Goal: Task Accomplishment & Management: Use online tool/utility

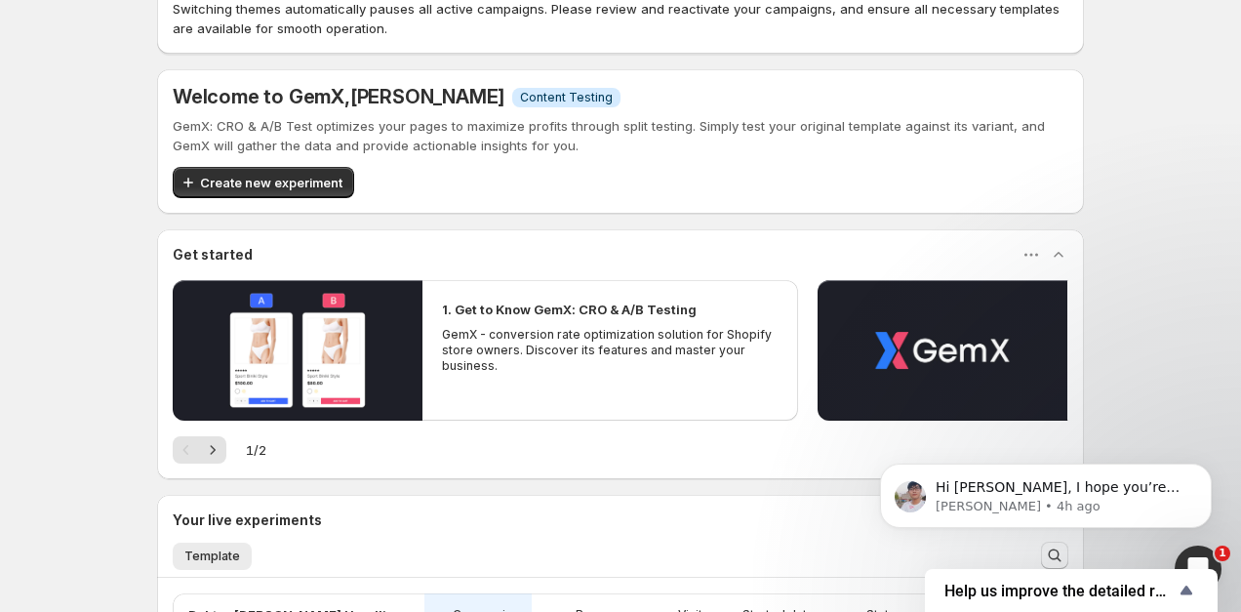
scroll to position [77, 0]
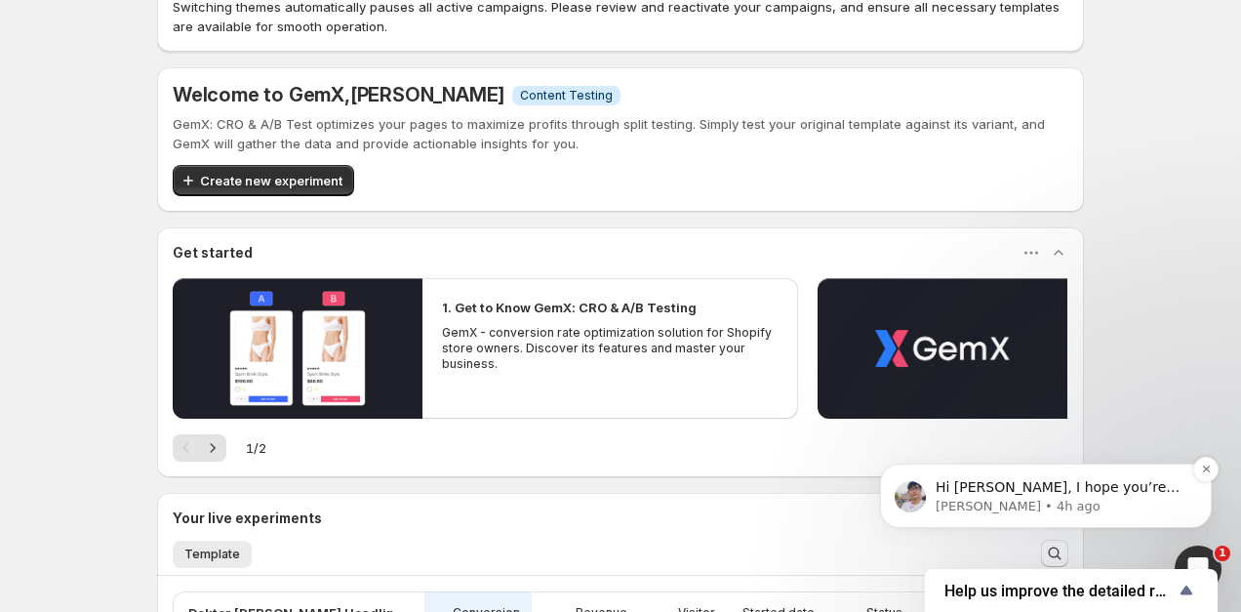
click at [1103, 474] on div "Hi [PERSON_NAME], I hope you’re doing well! I just wanted to check in and see i…" at bounding box center [1046, 495] width 332 height 64
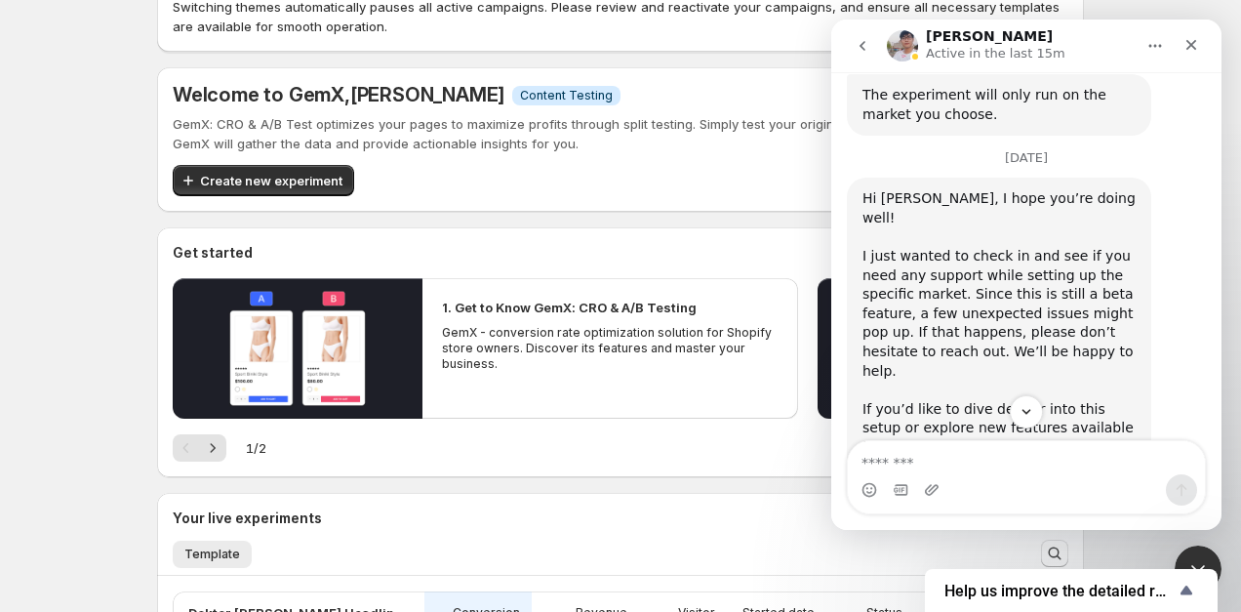
scroll to position [3744, 0]
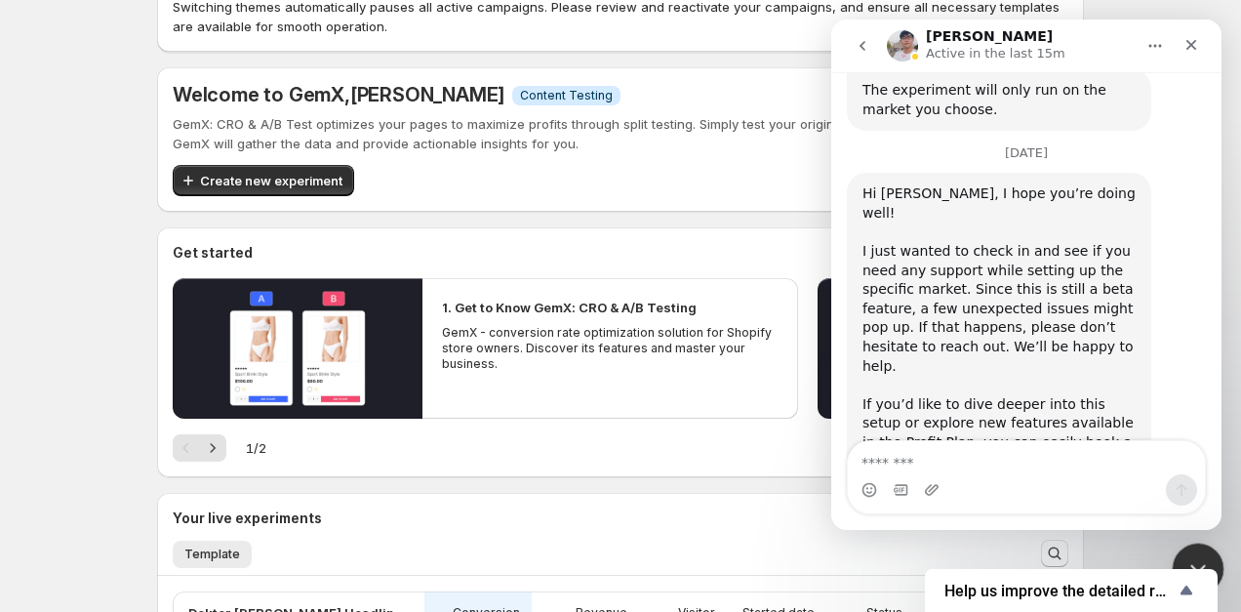
click at [1201, 551] on div "Close Intercom Messenger" at bounding box center [1194, 565] width 47 height 47
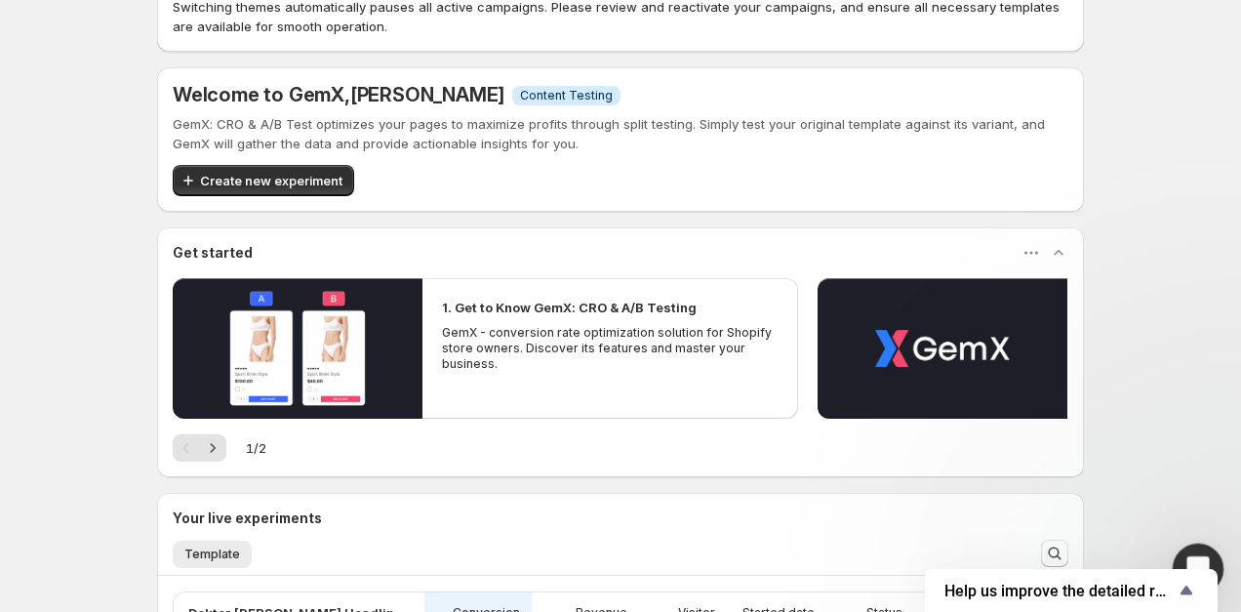
scroll to position [2601, 0]
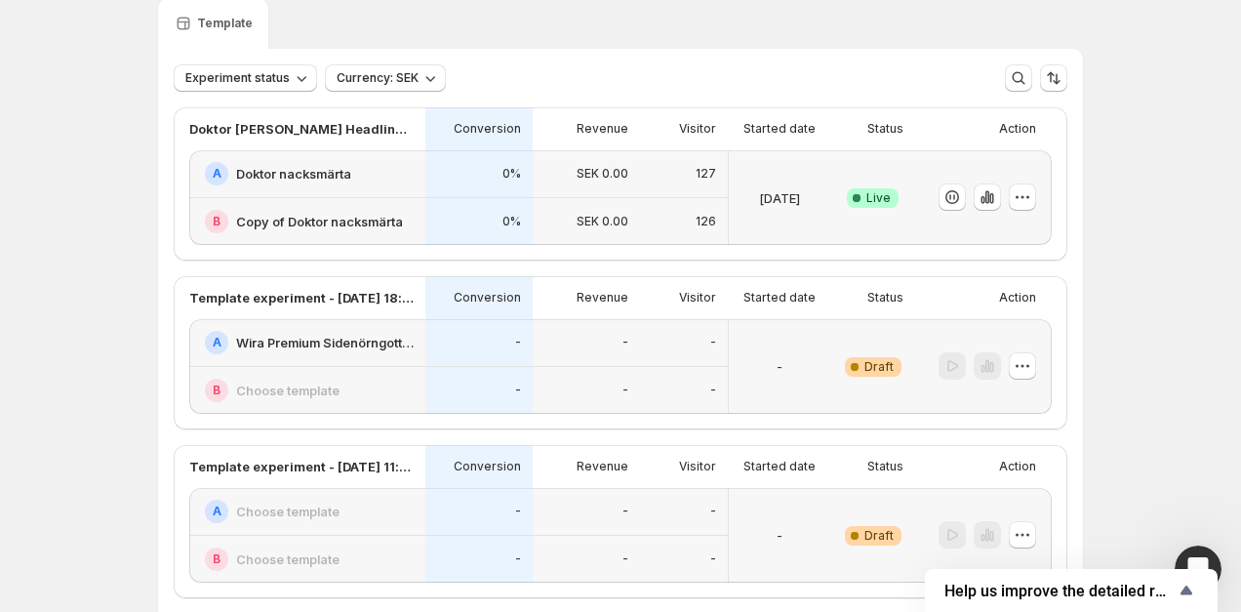
click at [284, 139] on div "Doktor [PERSON_NAME] Headline test" at bounding box center [307, 128] width 236 height 43
click at [293, 185] on div "A Doktor nacksmärta" at bounding box center [307, 174] width 236 height 48
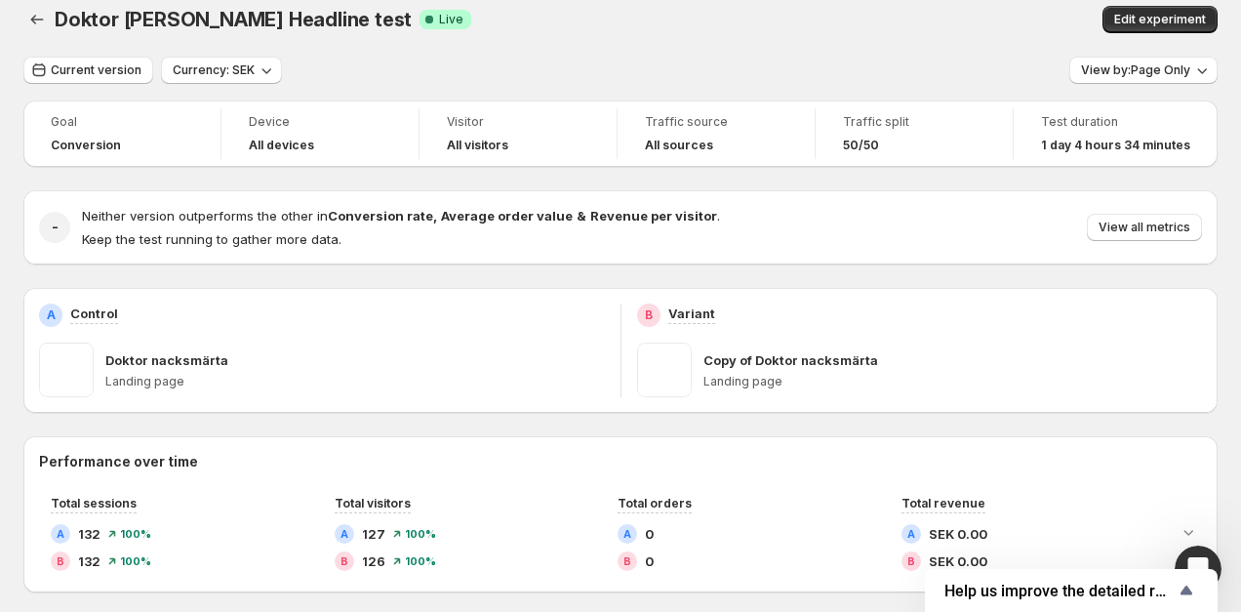
scroll to position [22, 0]
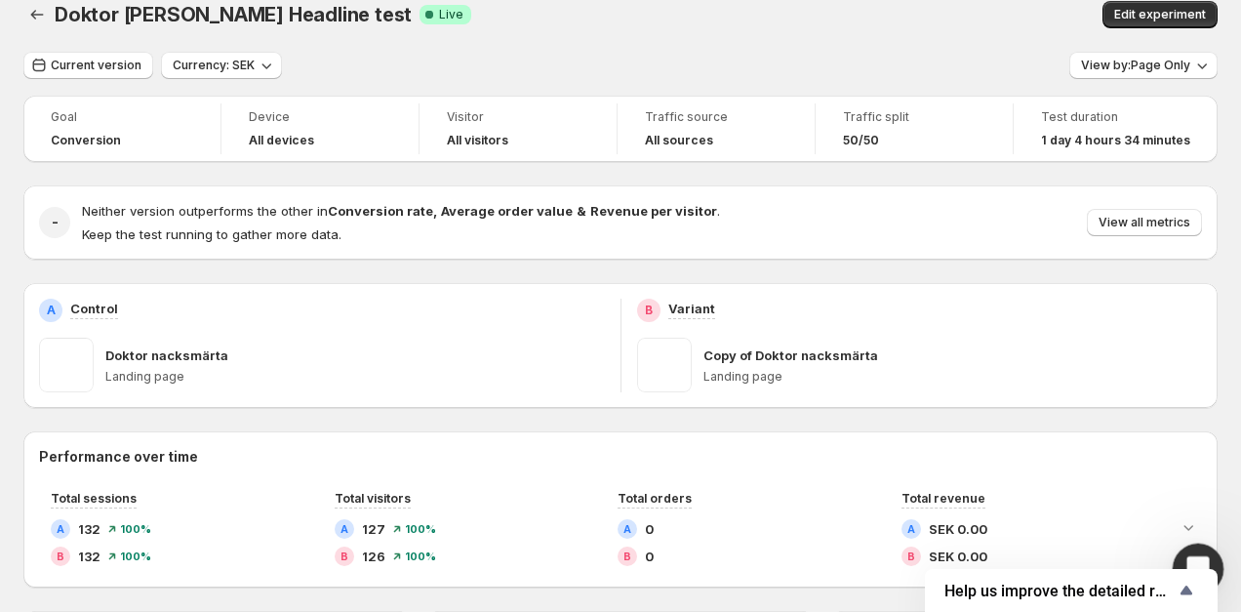
click html
click at [1204, 555] on div "Open Intercom Messenger" at bounding box center [1195, 566] width 64 height 64
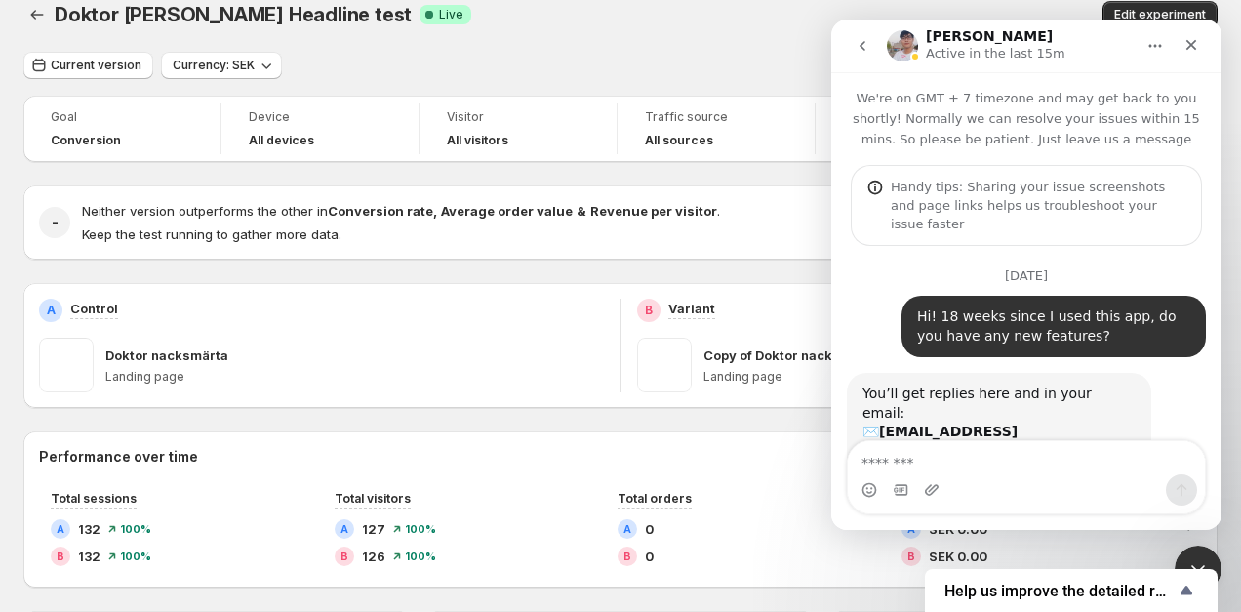
scroll to position [2601, 0]
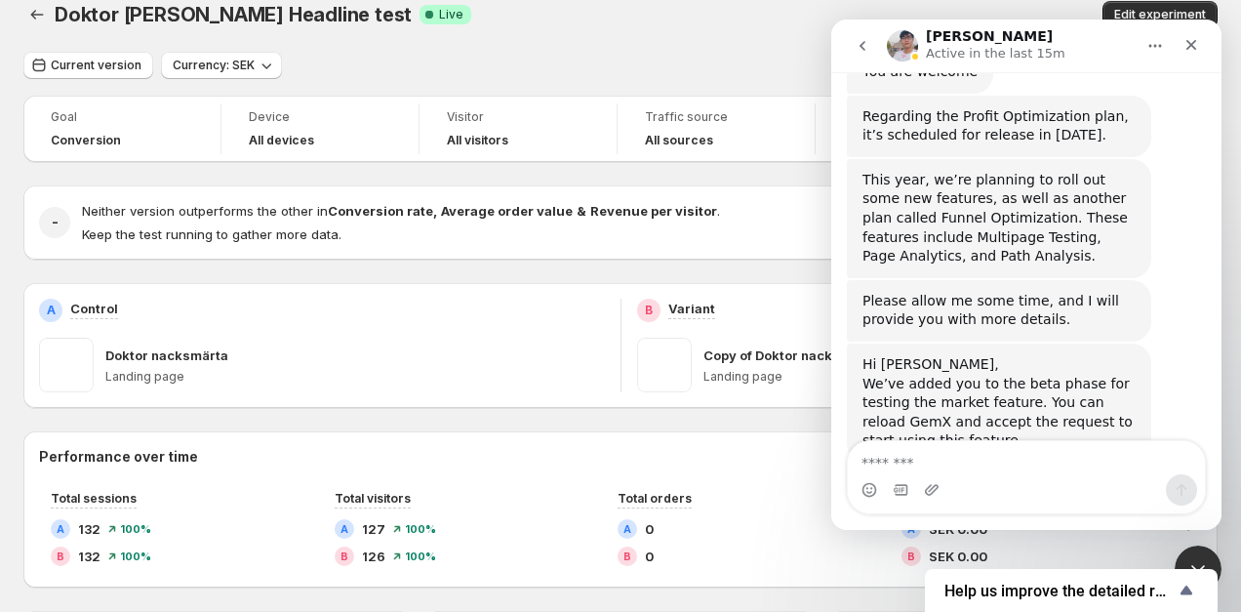
click at [956, 478] on div "Intercom messenger" at bounding box center [1026, 489] width 357 height 31
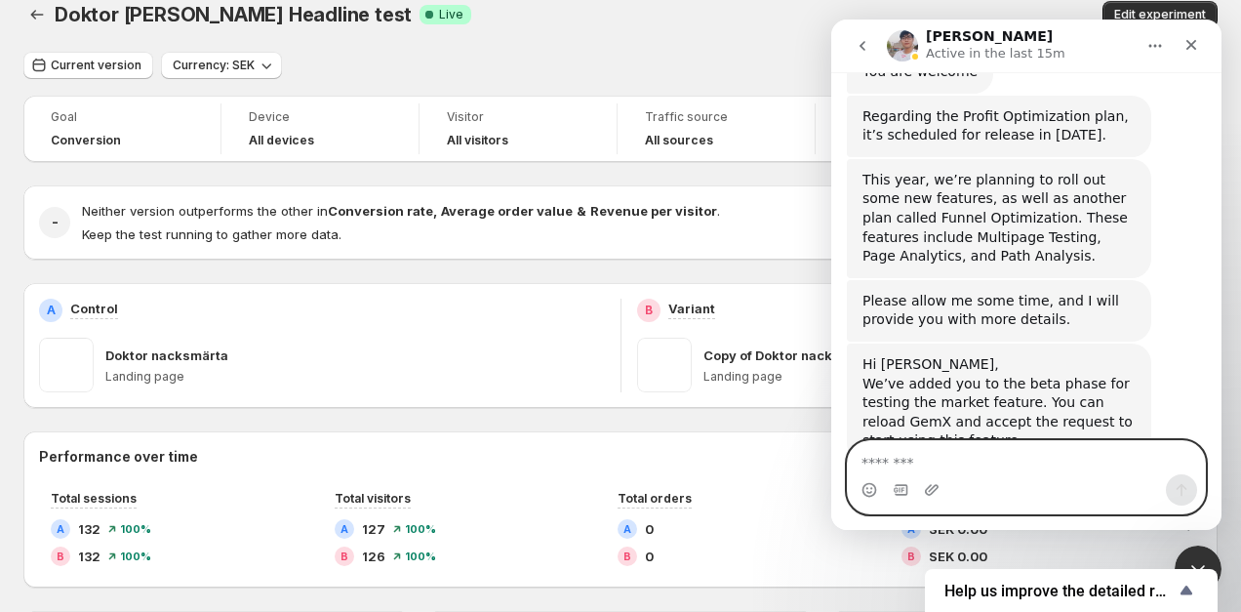
click at [913, 459] on textarea "Message…" at bounding box center [1026, 457] width 357 height 33
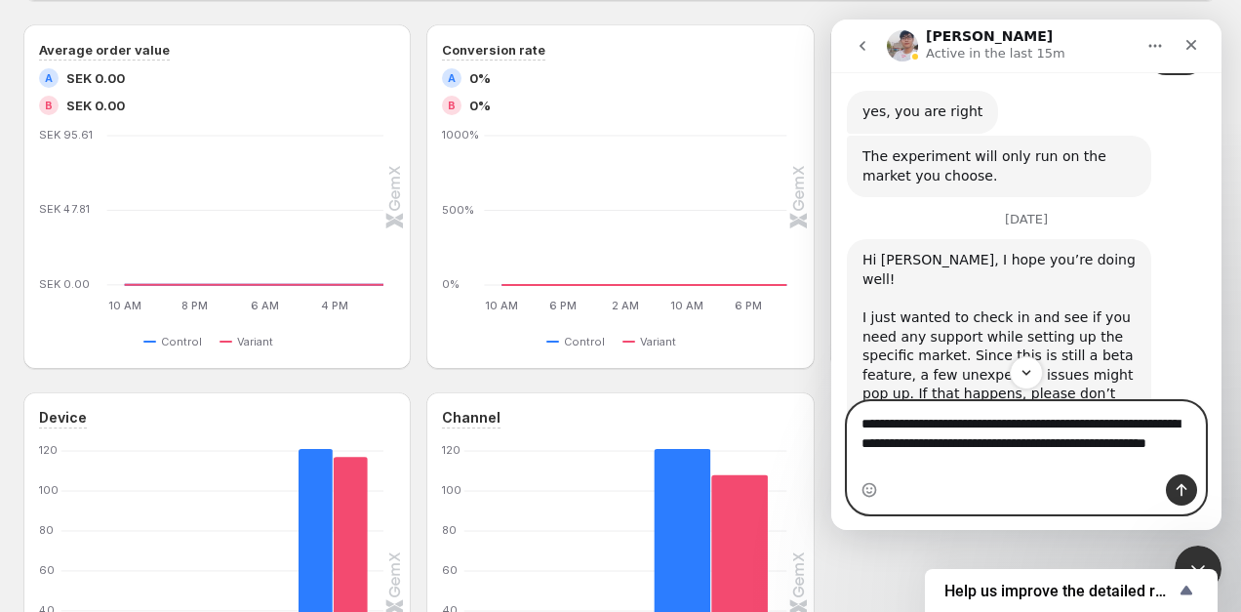
scroll to position [613, 0]
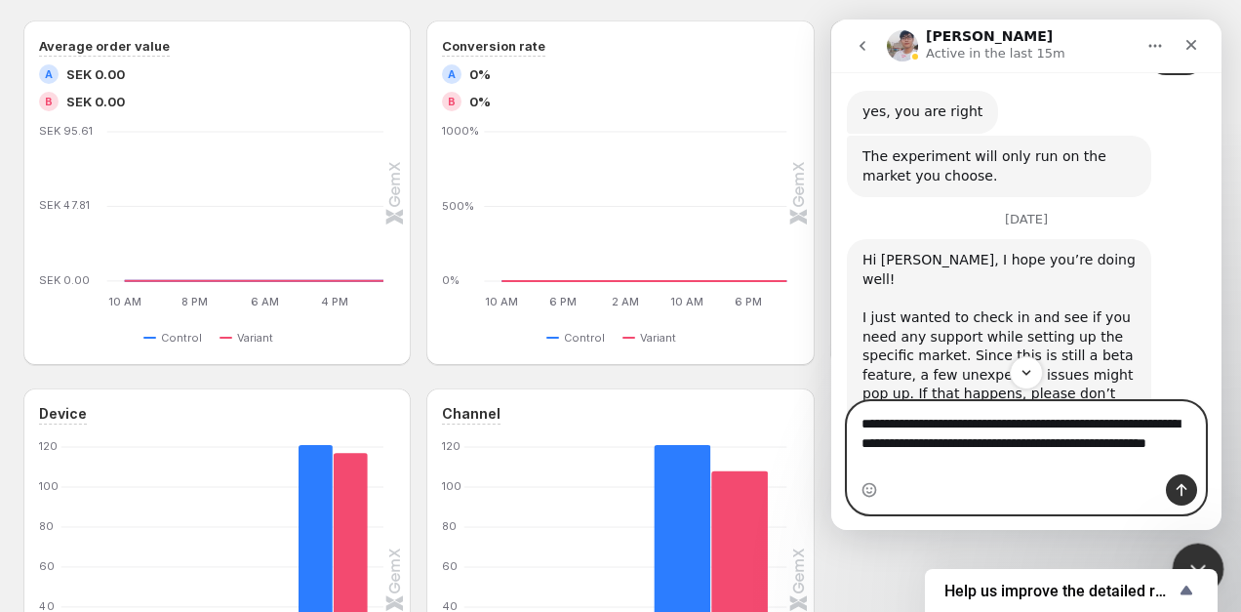
type textarea "**********"
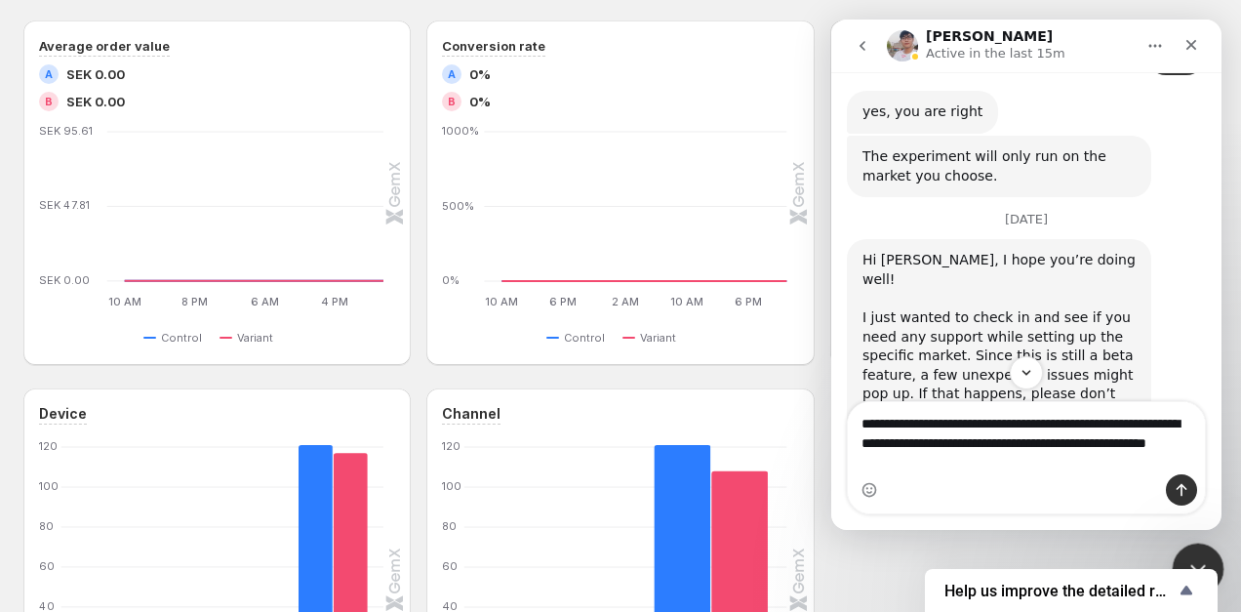
click at [1193, 542] on div "Close Intercom Messenger" at bounding box center [1194, 565] width 47 height 47
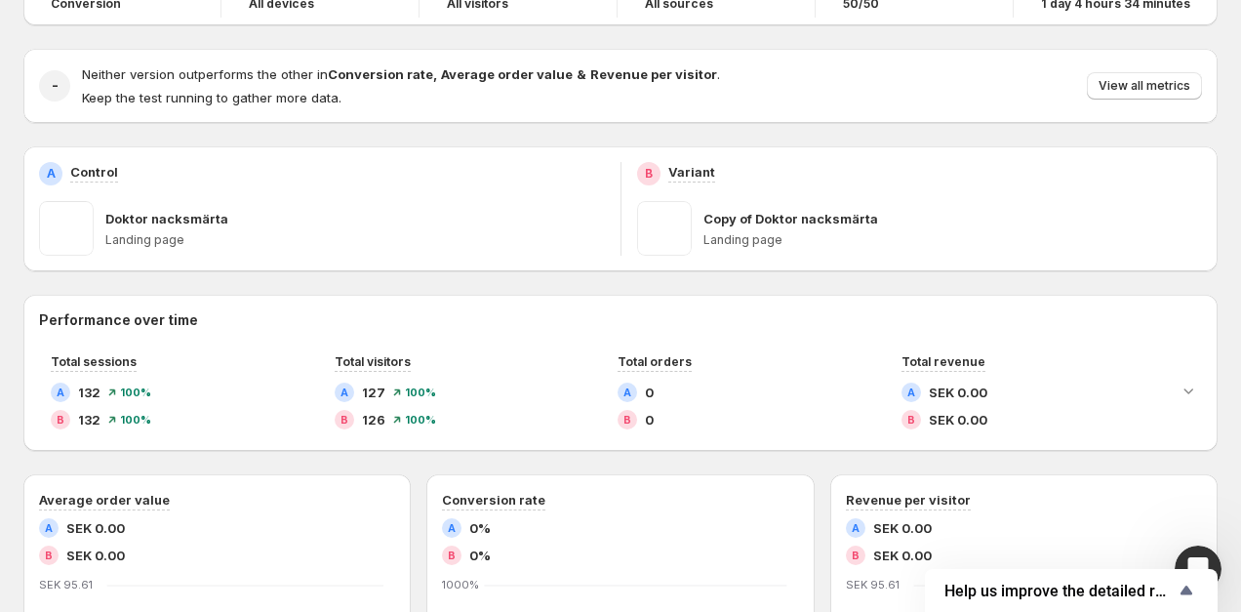
scroll to position [146, 0]
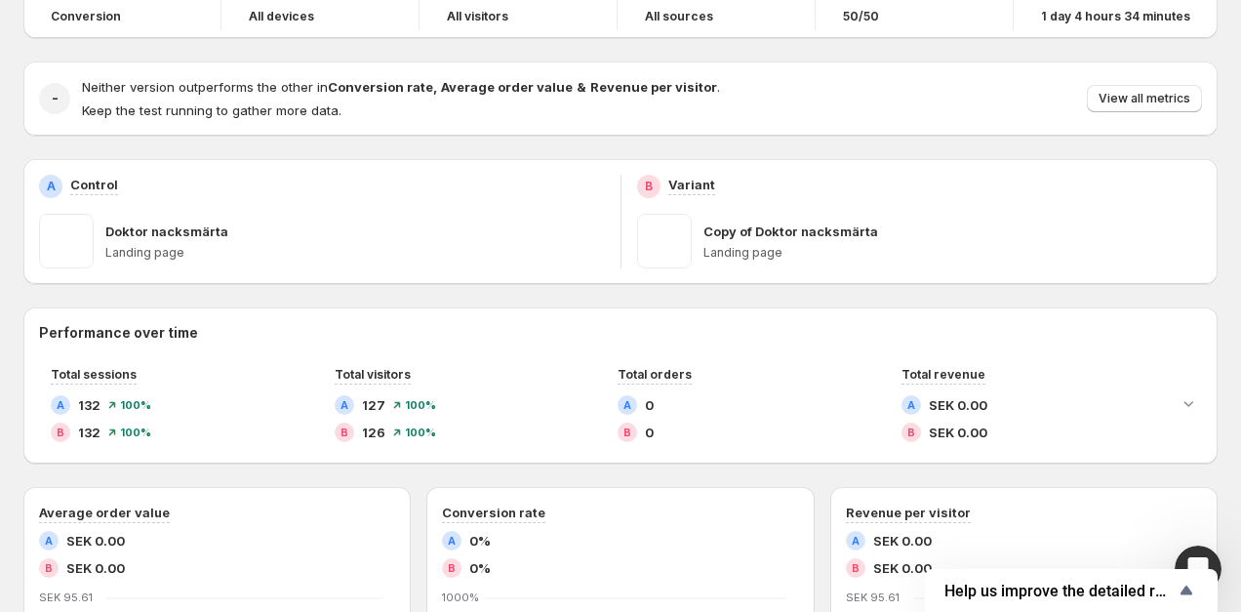
click at [1139, 113] on div "Neither version outperforms the other in Conversion rate , Average order value …" at bounding box center [642, 98] width 1120 height 43
click at [1137, 96] on span "View all metrics" at bounding box center [1144, 99] width 92 height 16
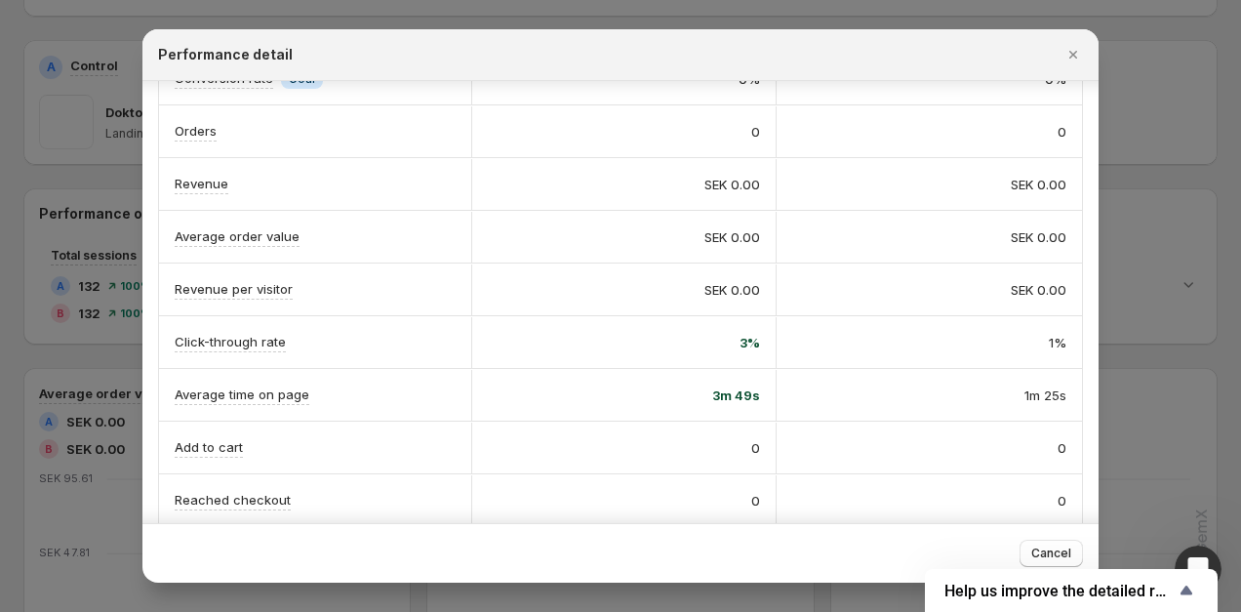
scroll to position [0, 0]
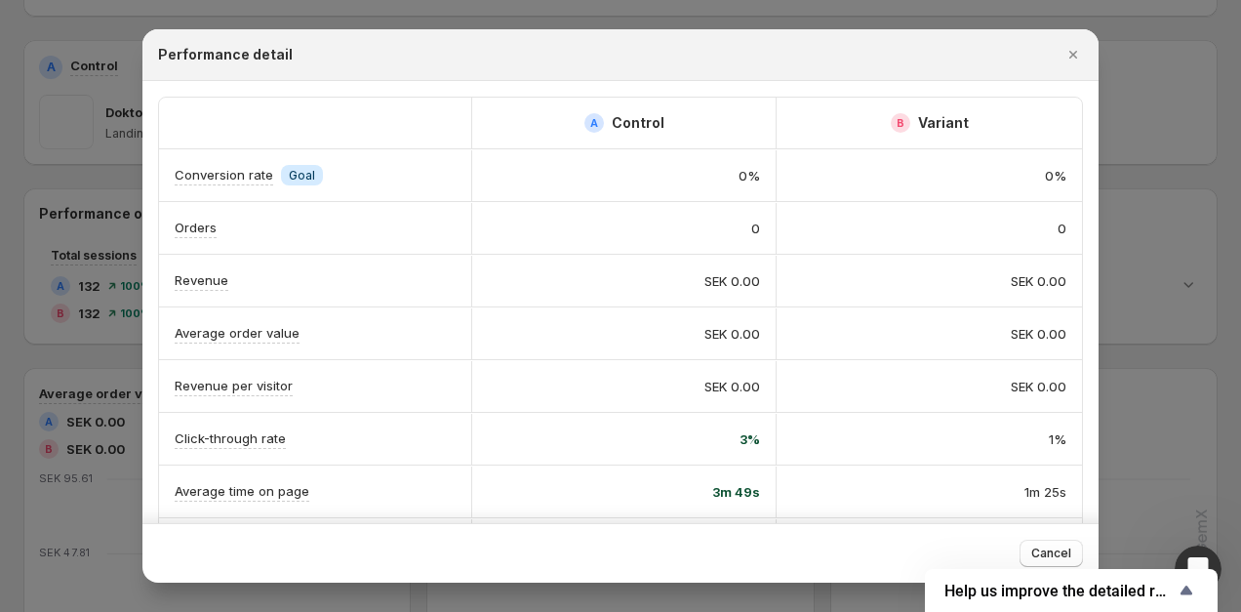
click at [1156, 372] on div at bounding box center [620, 306] width 1241 height 612
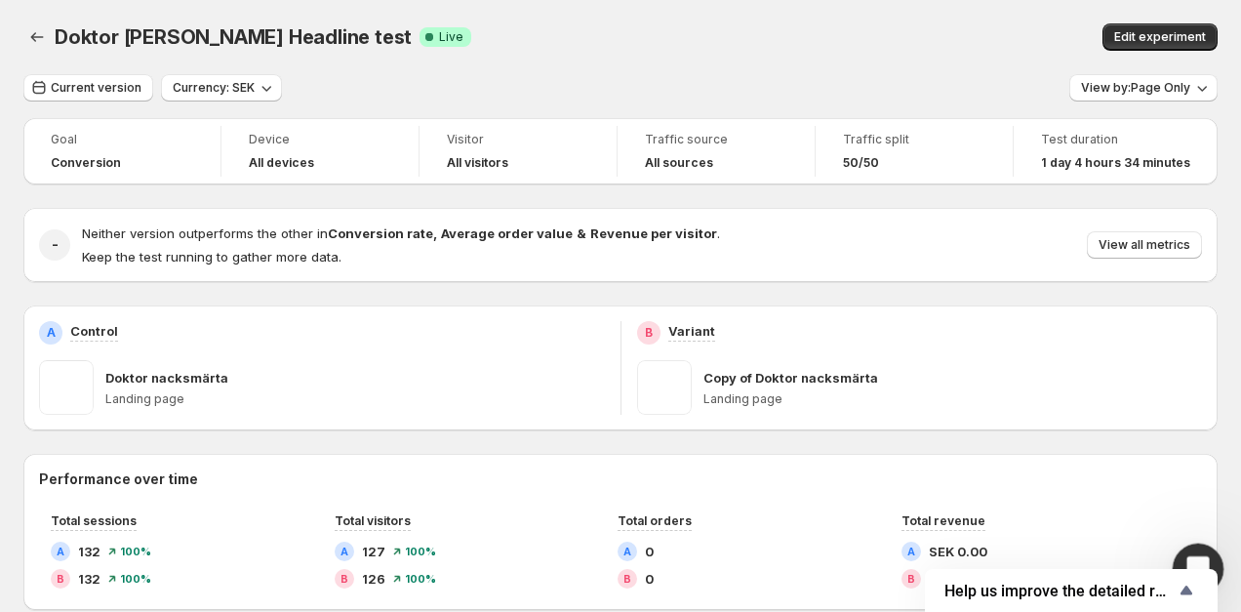
click at [1198, 544] on div "Open Intercom Messenger" at bounding box center [1195, 566] width 64 height 64
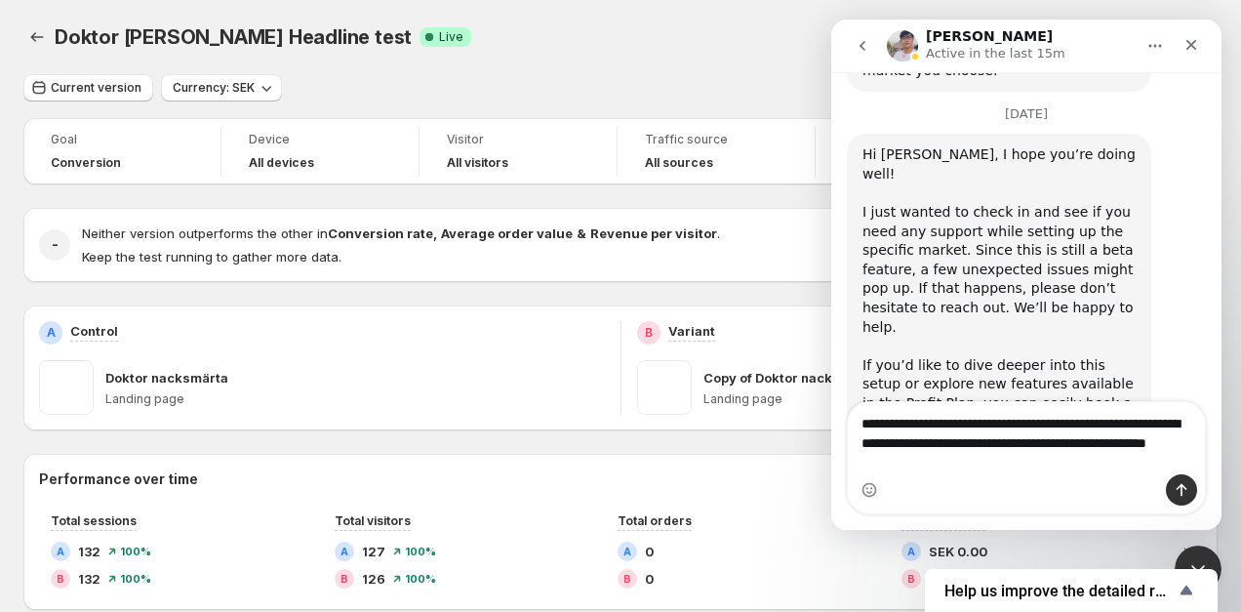
click at [1083, 477] on div "Intercom messenger" at bounding box center [1026, 489] width 357 height 31
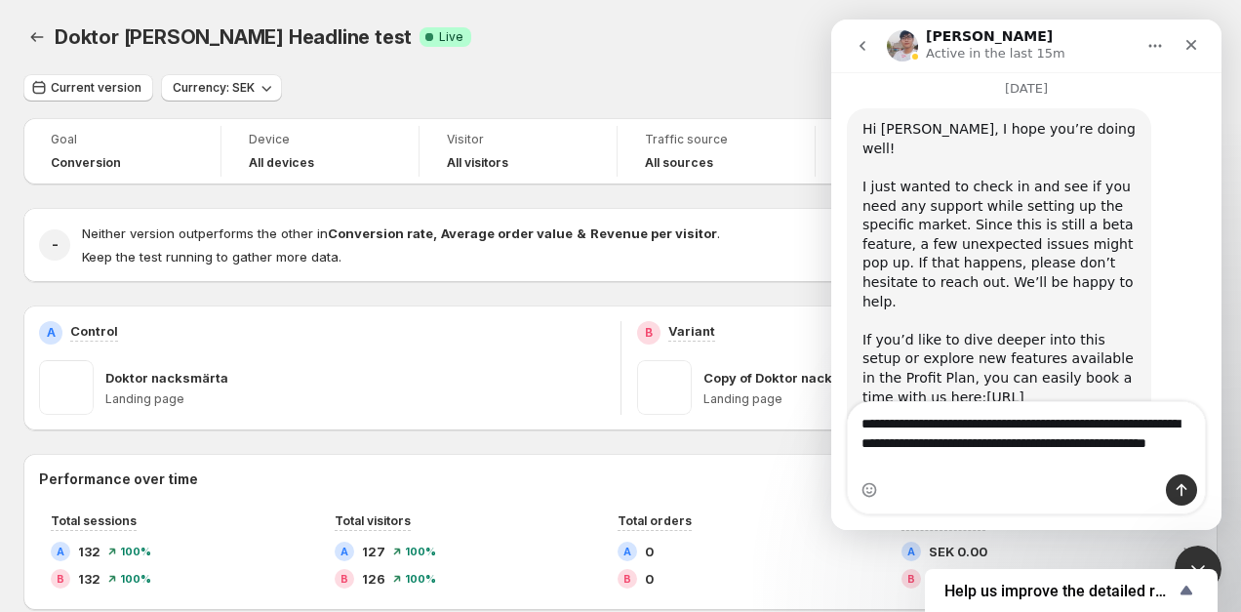
scroll to position [3810, 0]
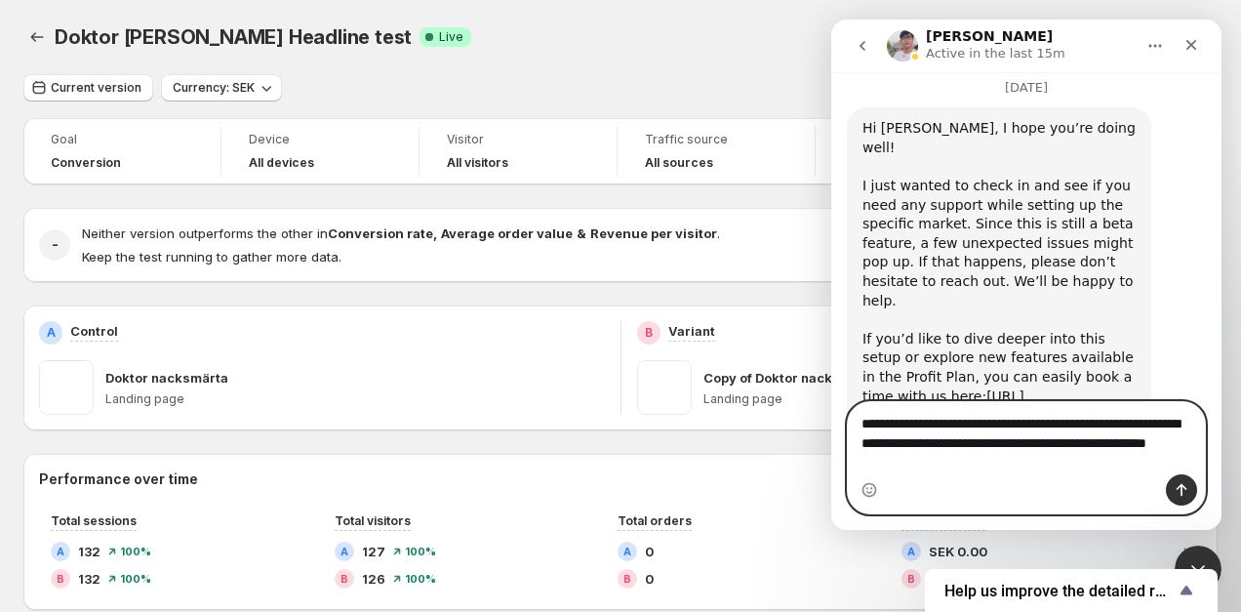
click at [1067, 461] on textarea "**********" at bounding box center [1026, 438] width 357 height 72
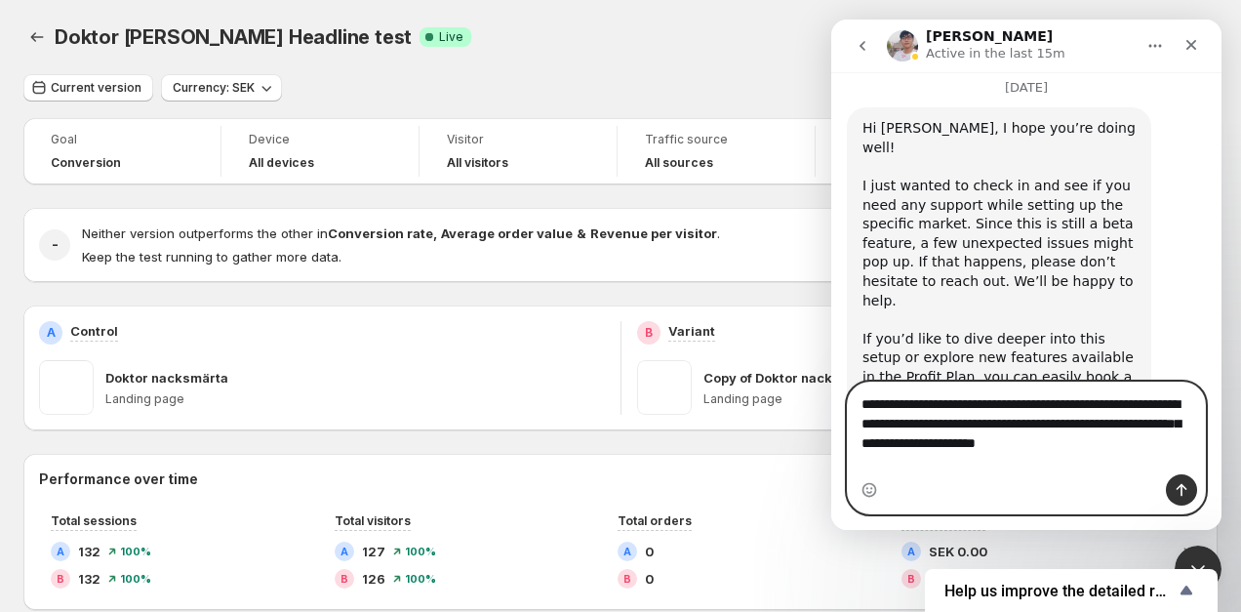
scroll to position [3829, 0]
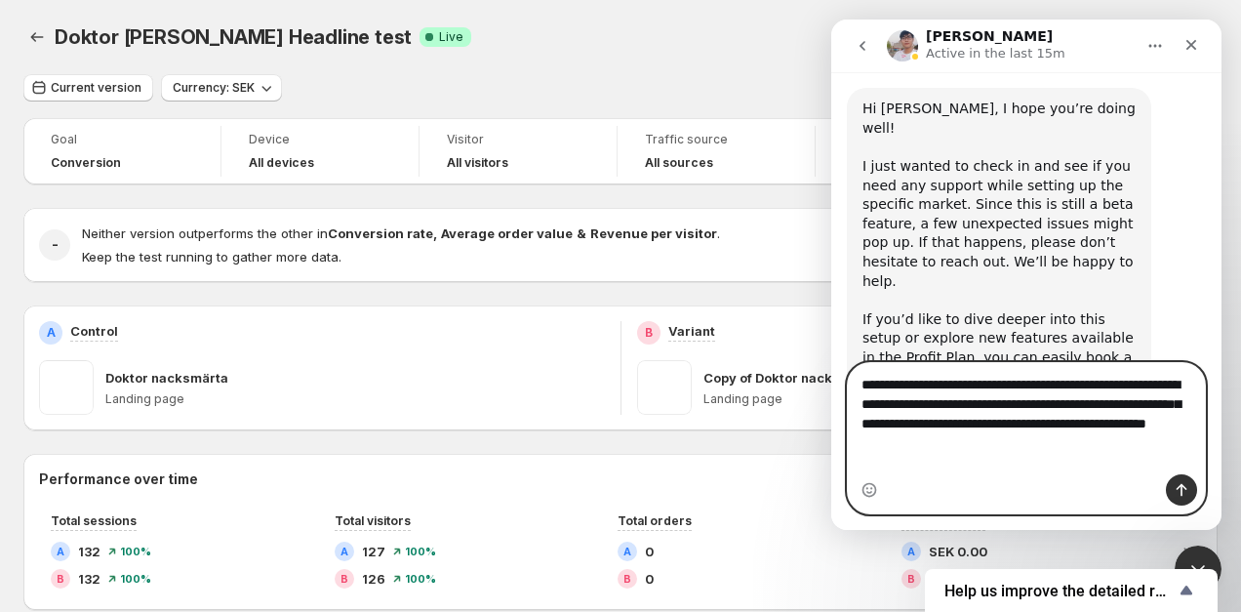
click at [1130, 455] on textarea "**********" at bounding box center [1026, 409] width 357 height 92
type textarea "**********"
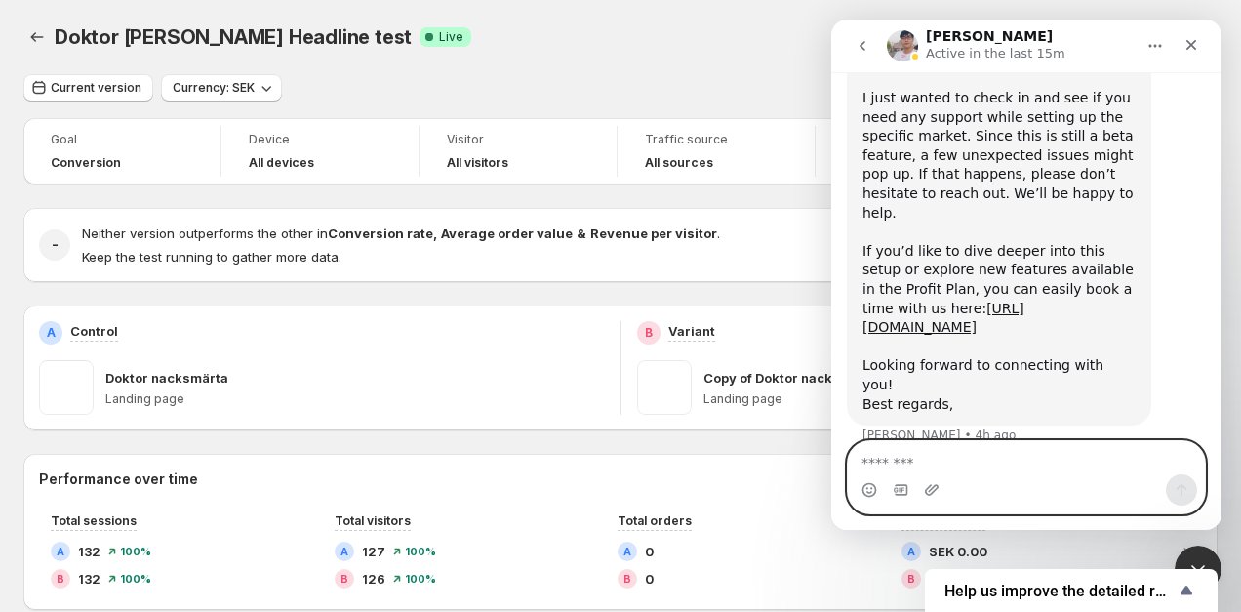
scroll to position [3905, 0]
